Goal: Transaction & Acquisition: Purchase product/service

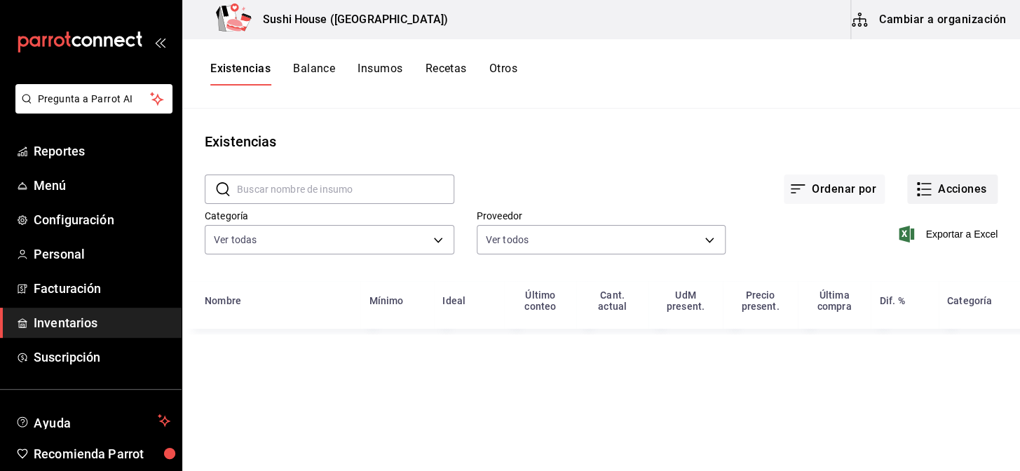
click at [933, 187] on button "Acciones" at bounding box center [952, 189] width 90 height 29
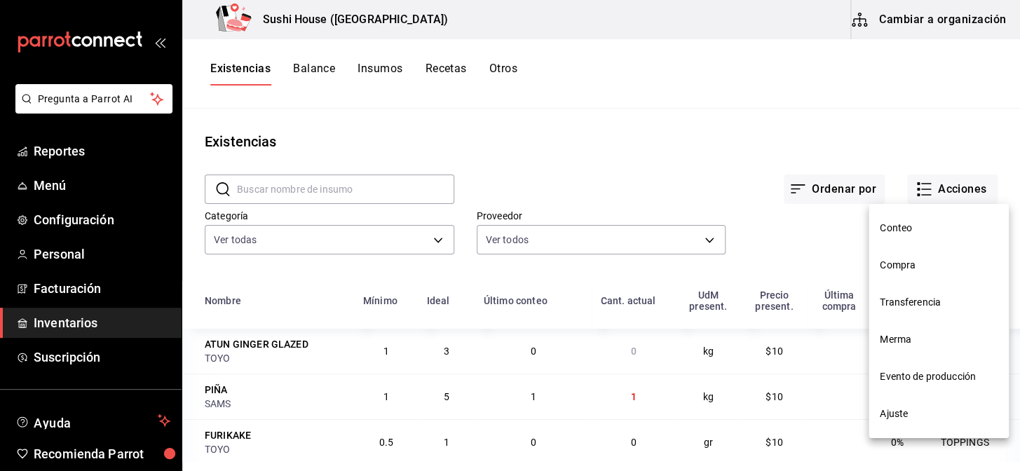
click at [912, 272] on span "Compra" at bounding box center [939, 265] width 118 height 15
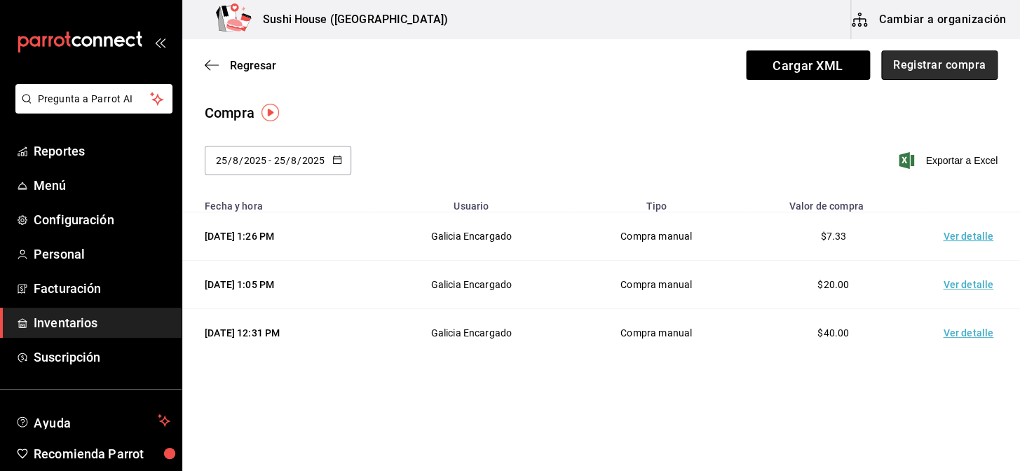
click at [950, 75] on button "Registrar compra" at bounding box center [939, 64] width 116 height 29
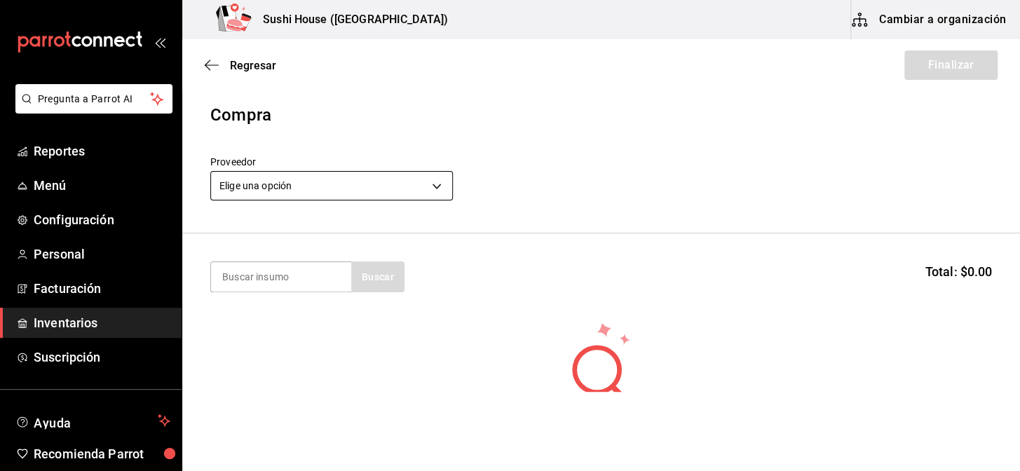
click at [377, 191] on body "Pregunta a Parrot AI Reportes Menú Configuración Personal Facturación Inventari…" at bounding box center [510, 196] width 1020 height 392
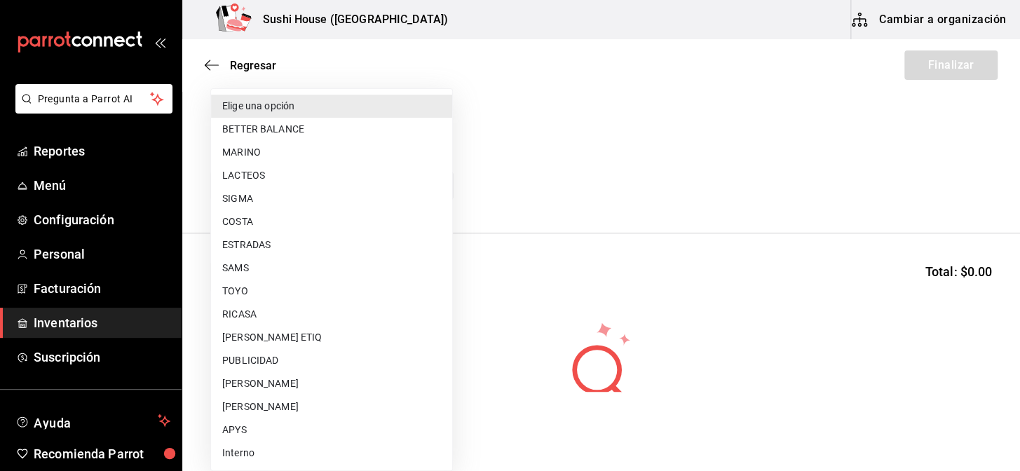
click at [235, 250] on li "ESTRADAS" at bounding box center [331, 244] width 241 height 23
type input "2e668870-a0d0-4d31-a4ef-7ce436efc9bf"
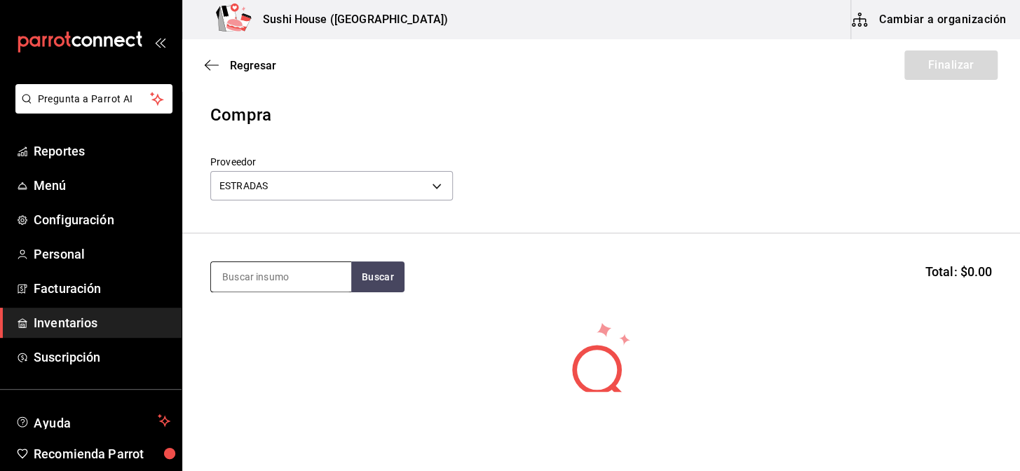
click at [256, 278] on input at bounding box center [281, 276] width 140 height 29
type input "atun"
click at [366, 280] on button "Buscar" at bounding box center [377, 277] width 53 height 31
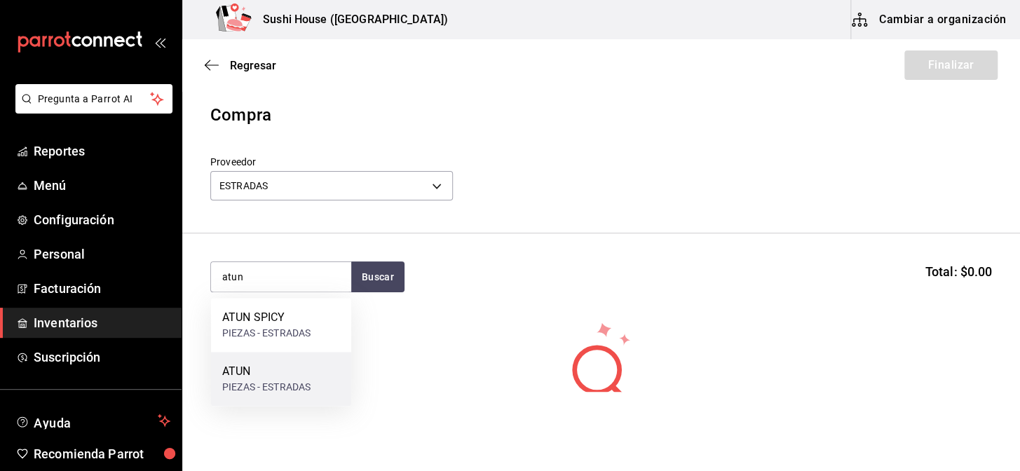
click at [271, 375] on div "ATUN" at bounding box center [266, 371] width 88 height 17
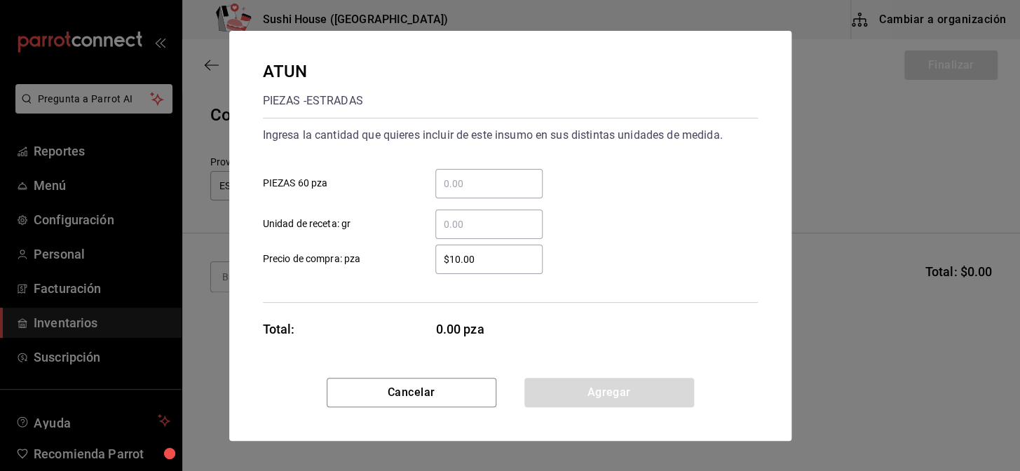
click at [468, 227] on input "​ Unidad de receta: gr" at bounding box center [488, 224] width 107 height 17
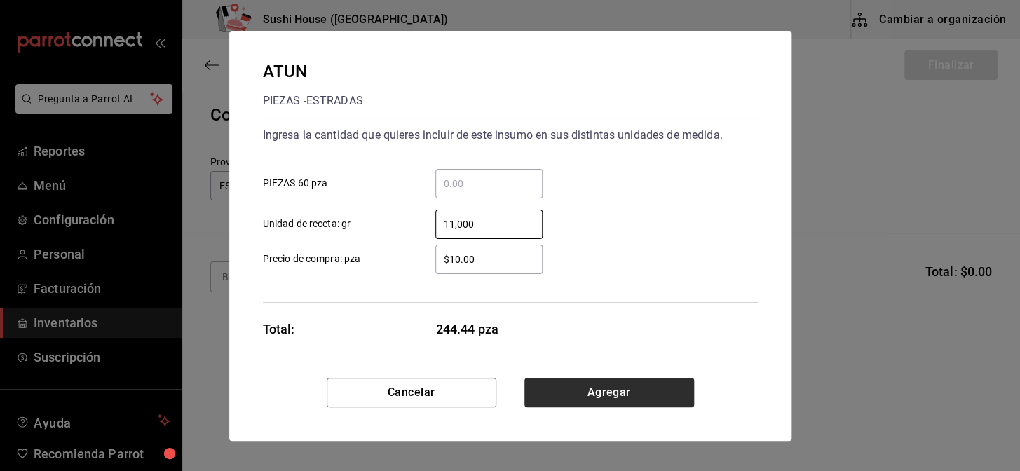
type input "11,000"
click at [596, 393] on button "Agregar" at bounding box center [609, 392] width 170 height 29
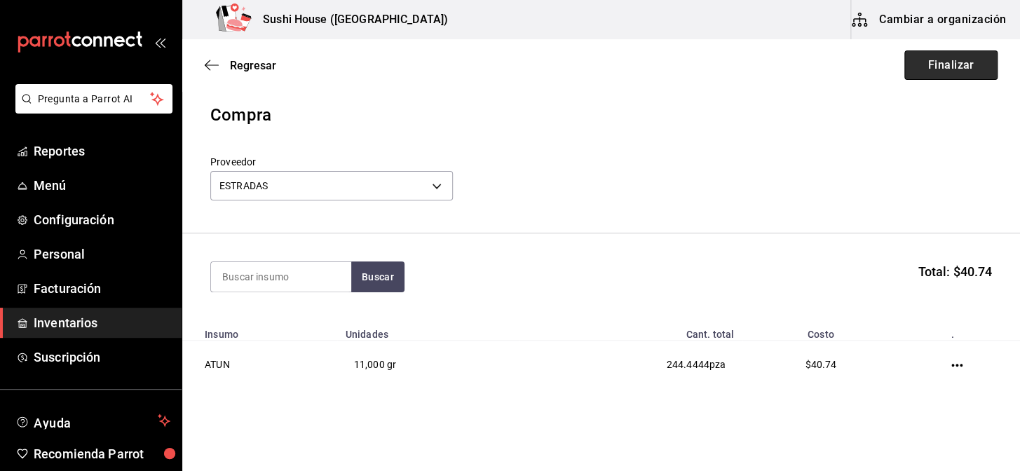
click at [930, 72] on button "Finalizar" at bounding box center [951, 64] width 93 height 29
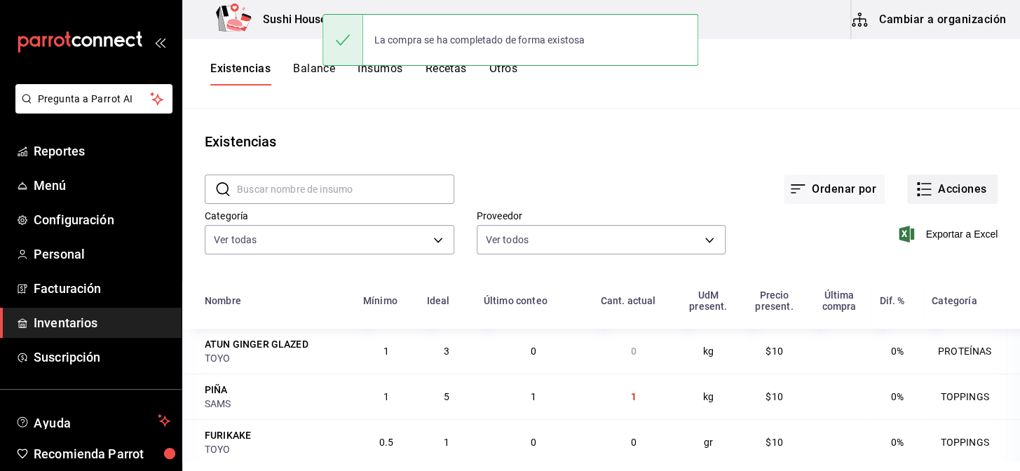
click at [946, 190] on button "Acciones" at bounding box center [952, 189] width 90 height 29
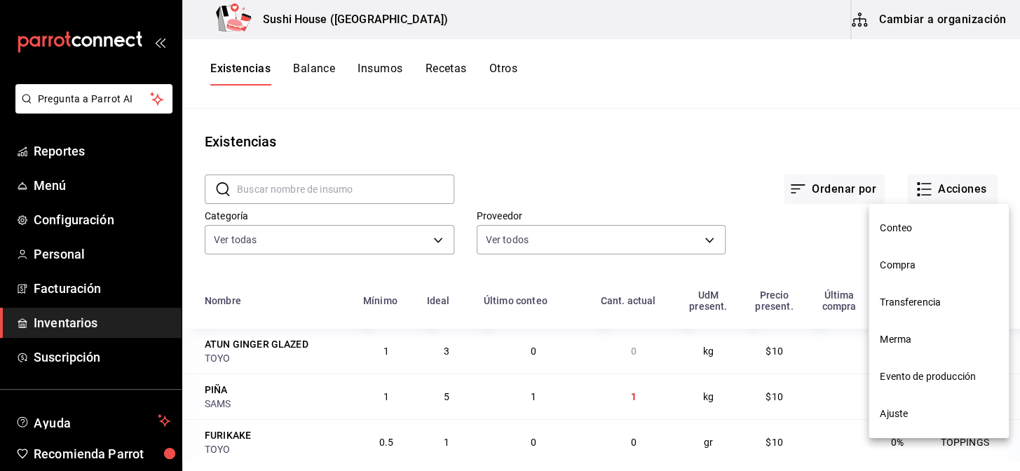
click at [893, 269] on span "Compra" at bounding box center [939, 265] width 118 height 15
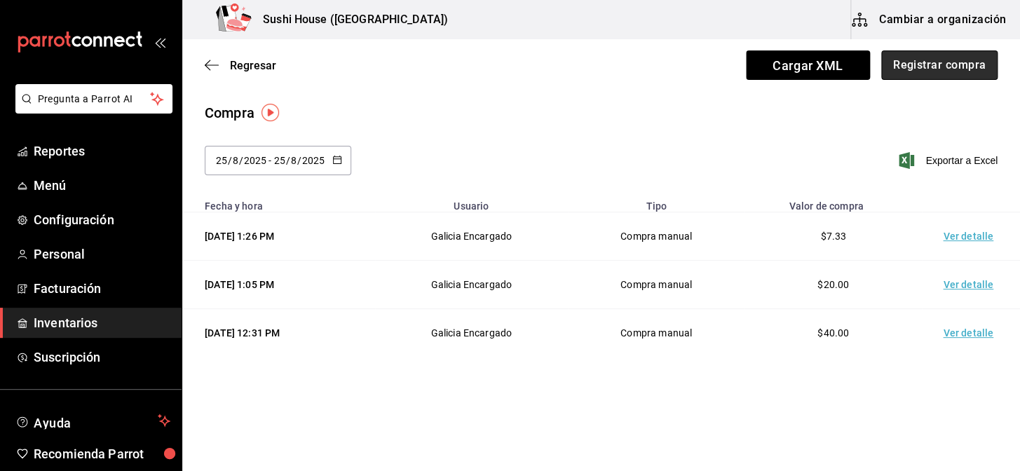
click at [926, 71] on button "Registrar compra" at bounding box center [939, 64] width 116 height 29
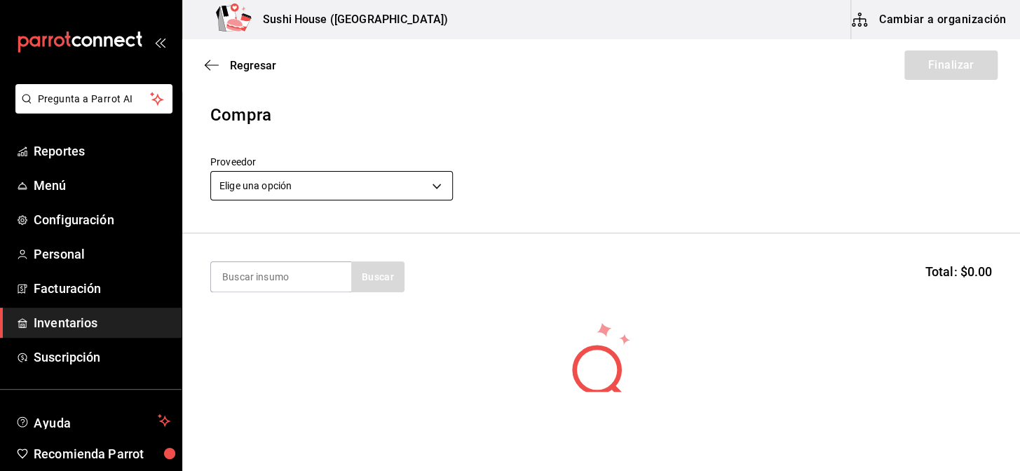
click at [306, 190] on body "Pregunta a Parrot AI Reportes Menú Configuración Personal Facturación Inventari…" at bounding box center [510, 196] width 1020 height 392
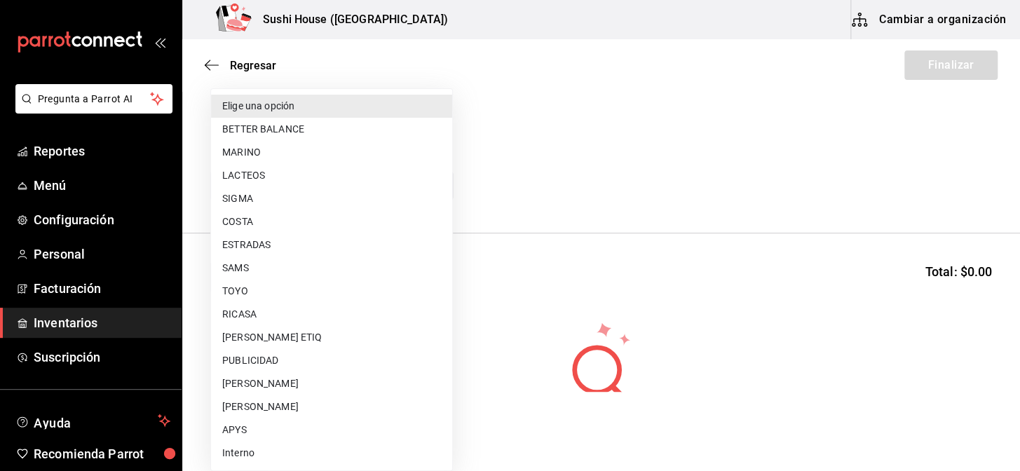
click at [255, 218] on li "COSTA" at bounding box center [331, 221] width 241 height 23
type input "ac719e98-0403-4085-a2ad-e80001f63774"
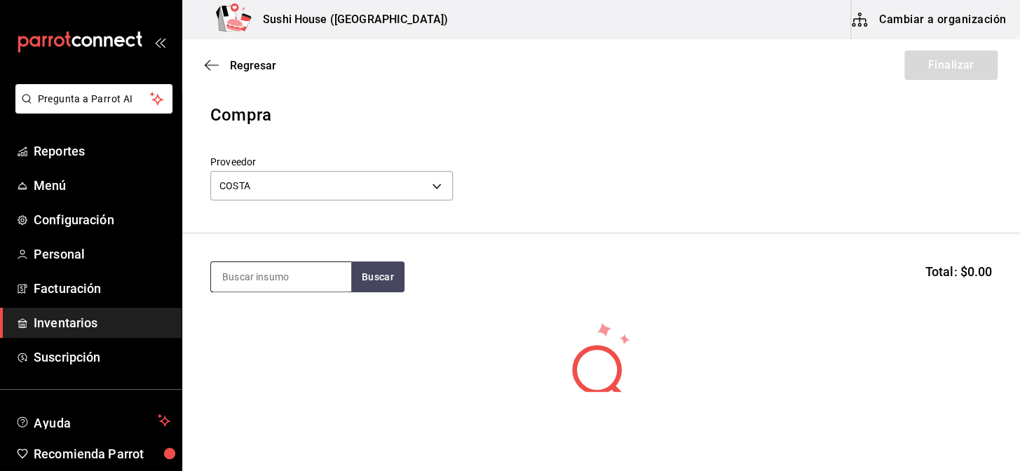
click at [252, 279] on input at bounding box center [281, 276] width 140 height 29
type input "salmon"
click at [370, 278] on button "Buscar" at bounding box center [377, 277] width 53 height 31
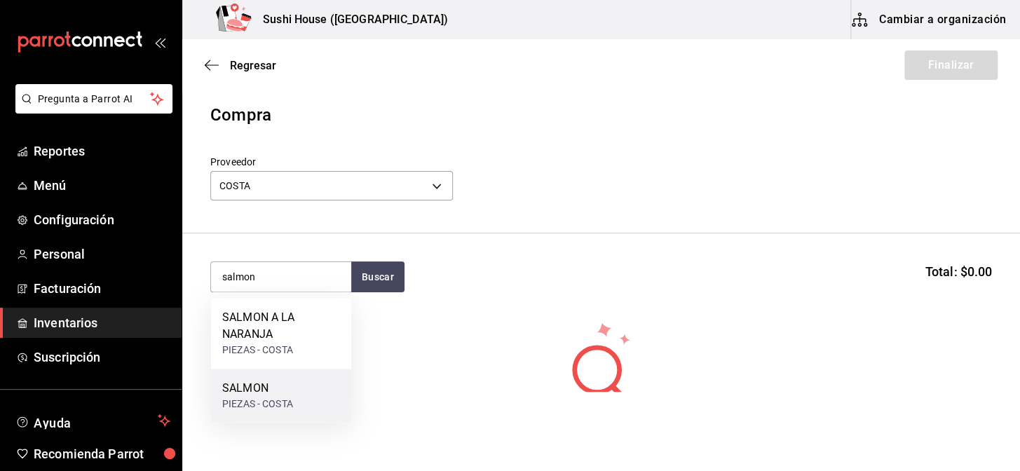
click at [250, 398] on div "PIEZAS - COSTA" at bounding box center [257, 404] width 71 height 15
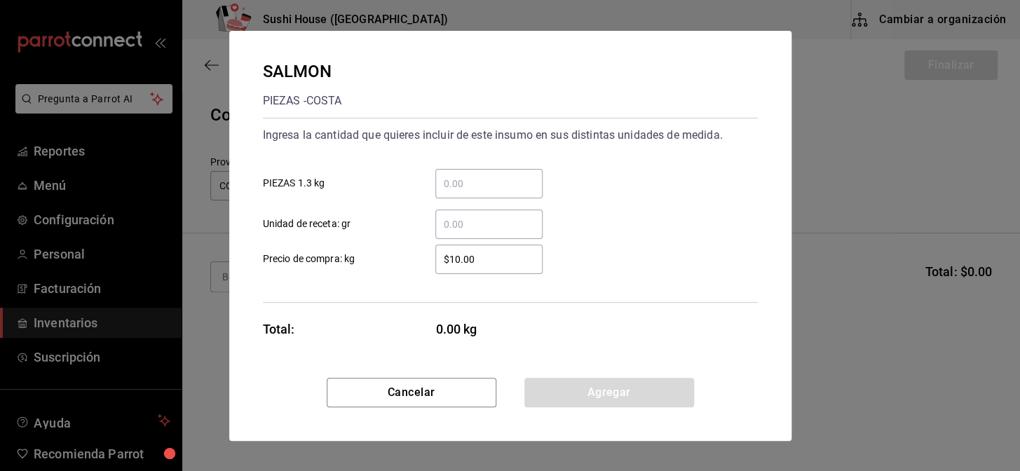
click at [454, 227] on input "​ Unidad de receta: gr" at bounding box center [488, 224] width 107 height 17
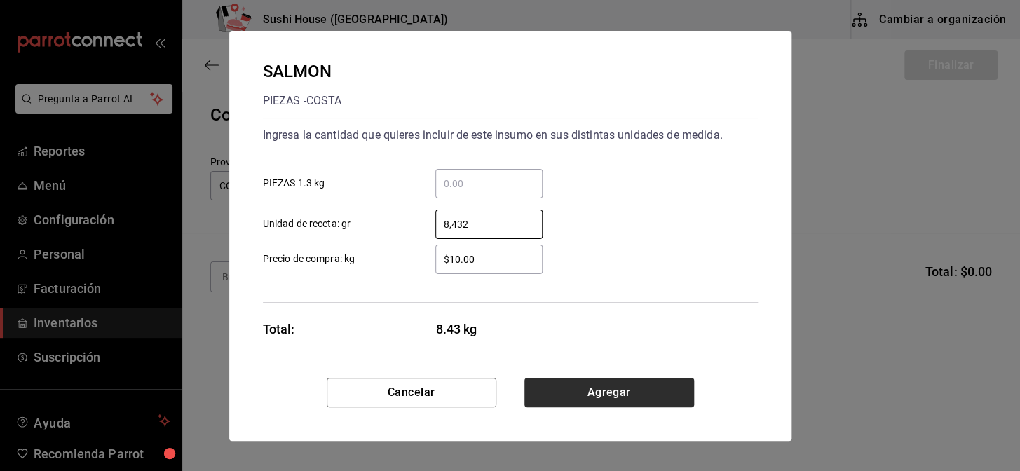
type input "8,432"
click at [614, 398] on button "Agregar" at bounding box center [609, 392] width 170 height 29
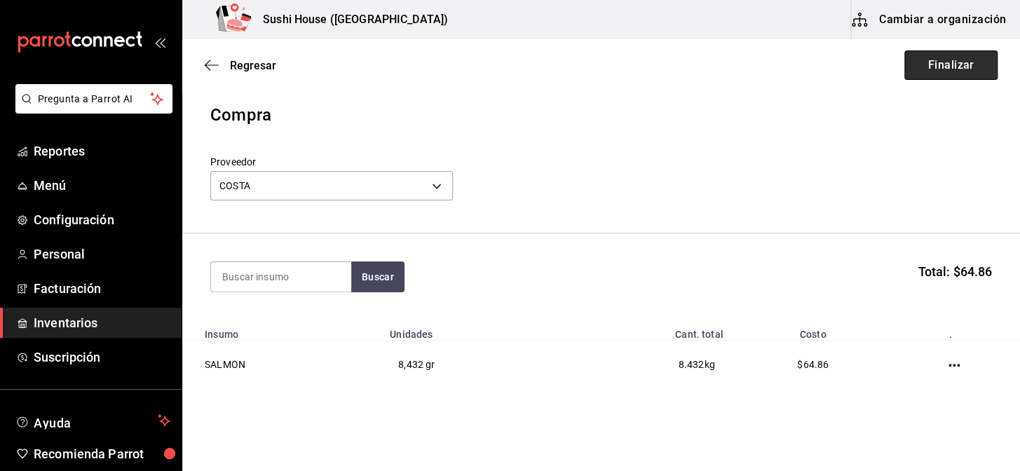
click at [929, 73] on button "Finalizar" at bounding box center [951, 64] width 93 height 29
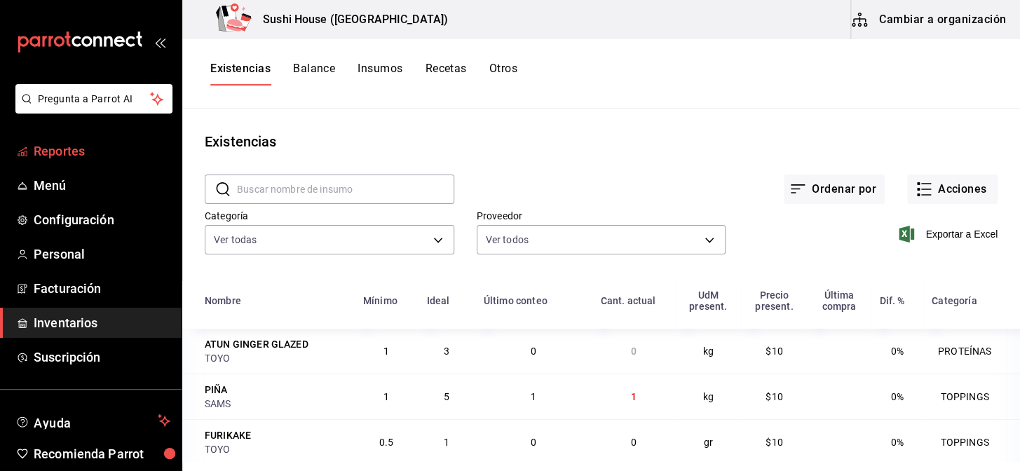
click at [62, 161] on link "Reportes" at bounding box center [91, 151] width 182 height 30
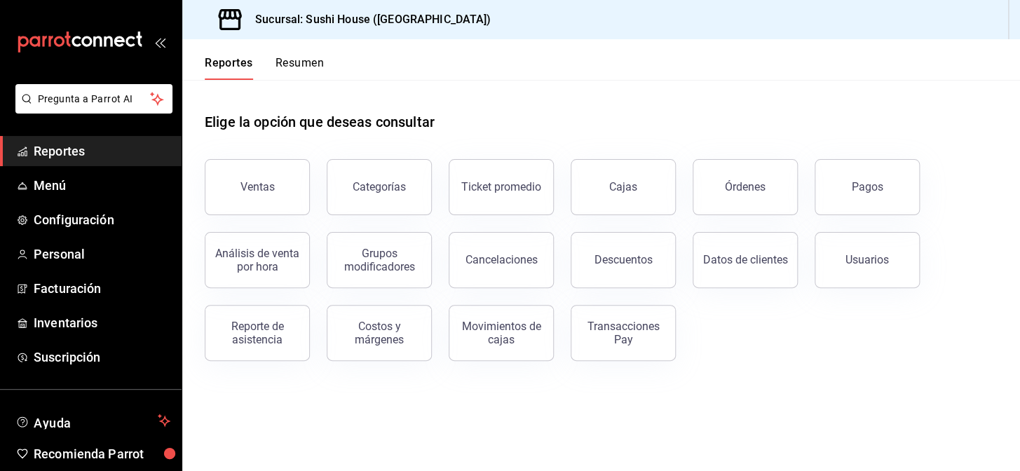
click at [296, 69] on button "Resumen" at bounding box center [300, 68] width 48 height 24
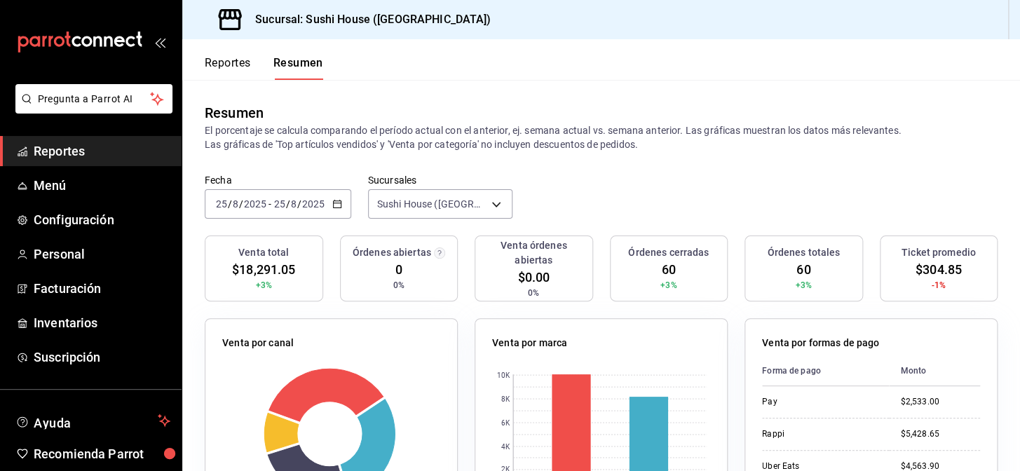
click at [92, 148] on span "Reportes" at bounding box center [102, 151] width 137 height 19
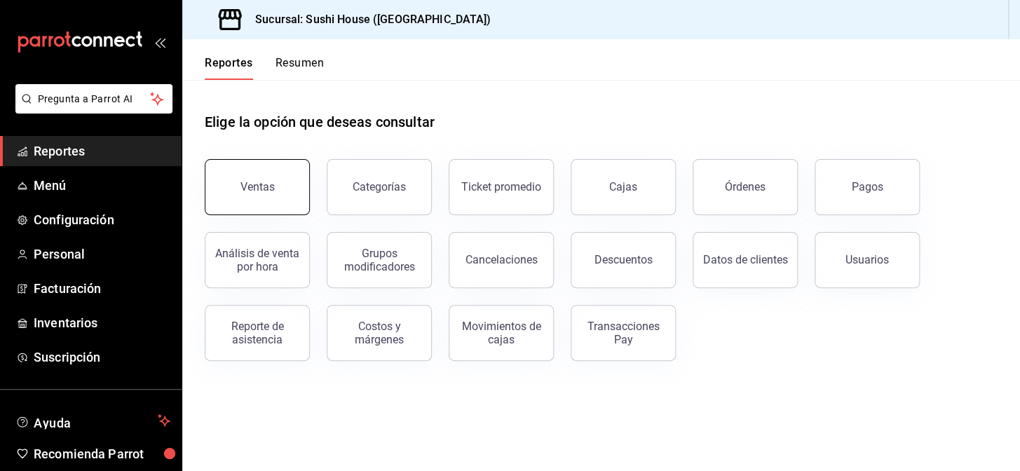
click at [249, 191] on div "Ventas" at bounding box center [258, 186] width 34 height 13
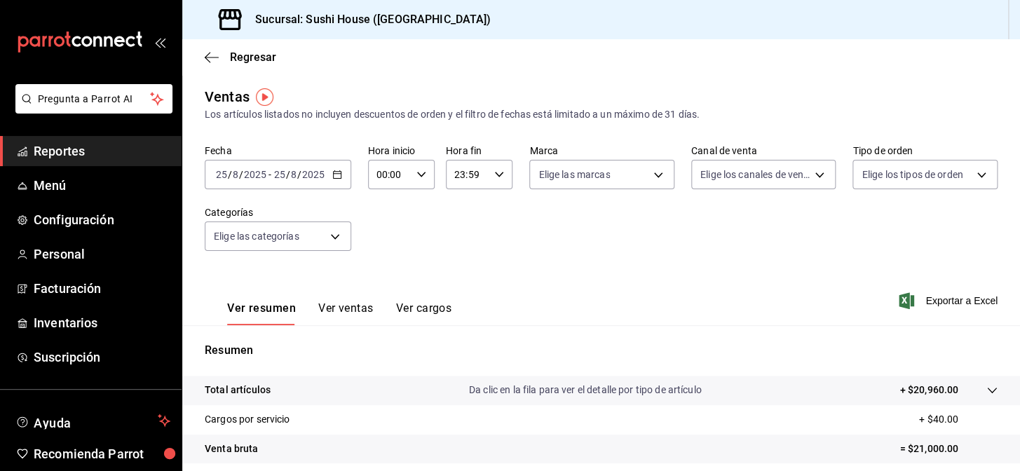
click at [39, 161] on link "Reportes" at bounding box center [91, 151] width 182 height 30
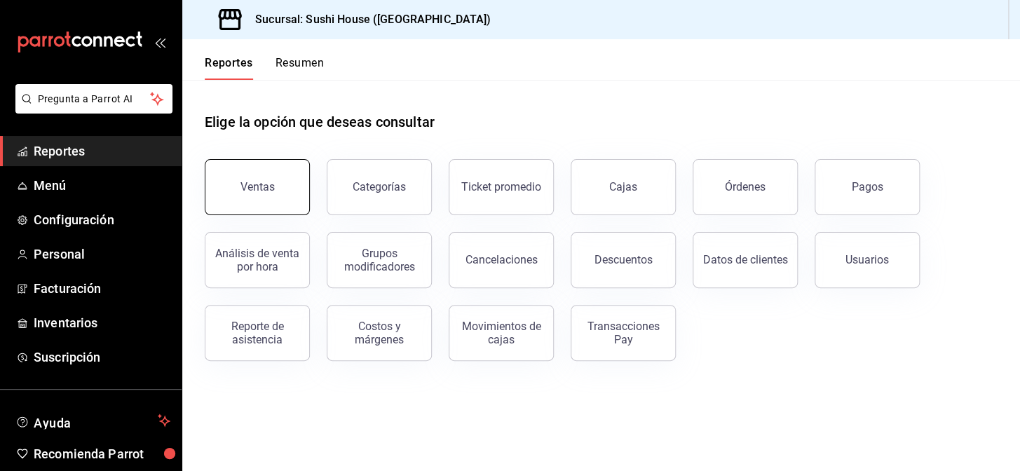
click at [281, 175] on button "Ventas" at bounding box center [257, 187] width 105 height 56
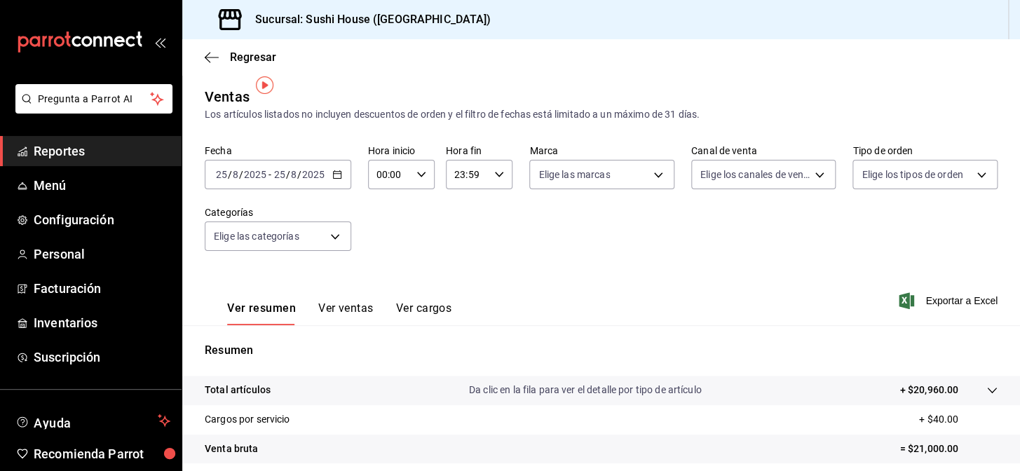
scroll to position [201, 0]
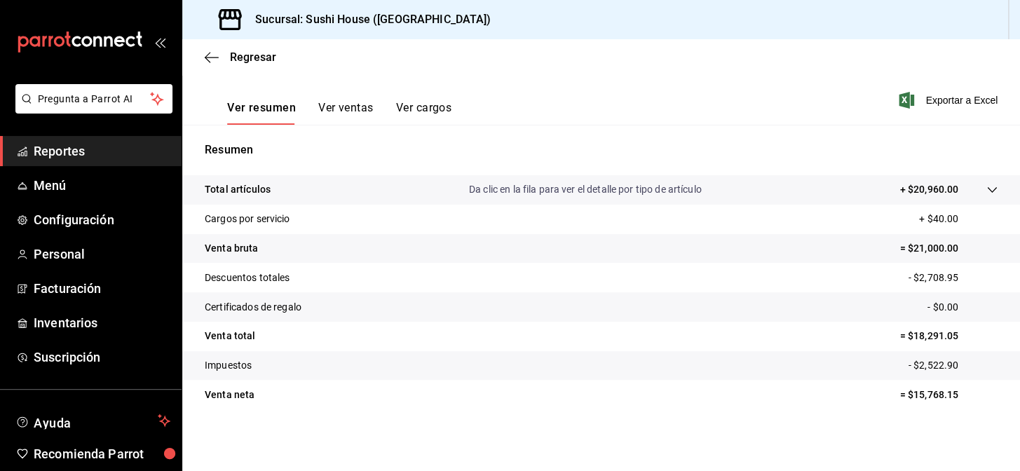
click at [66, 147] on span "Reportes" at bounding box center [102, 151] width 137 height 19
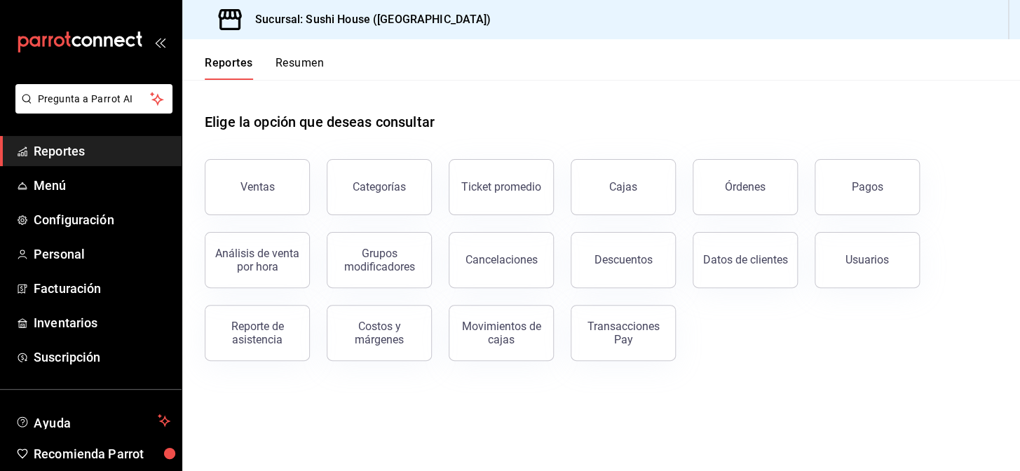
click at [307, 63] on button "Resumen" at bounding box center [300, 68] width 48 height 24
